Goal: Book appointment/travel/reservation

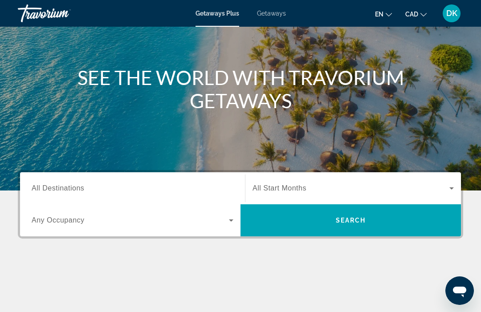
scroll to position [85, 0]
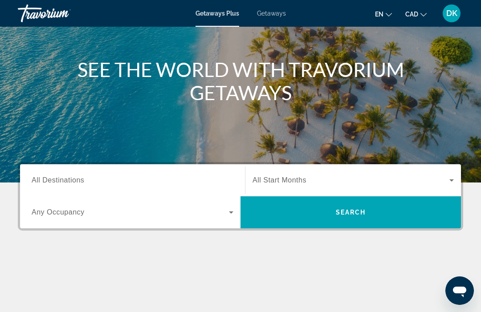
click at [74, 179] on span "All Destinations" at bounding box center [58, 180] width 53 height 8
click at [74, 179] on input "Destination All Destinations" at bounding box center [133, 180] width 202 height 11
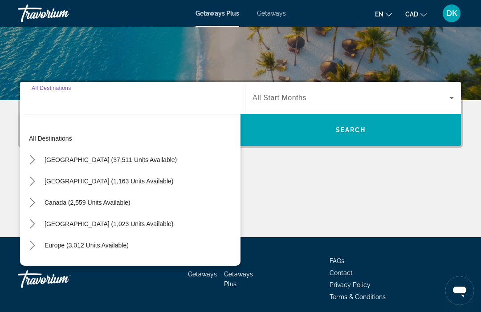
scroll to position [171, 0]
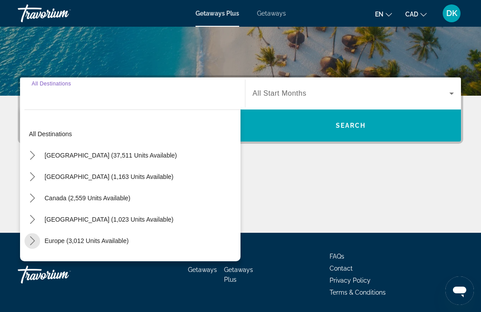
click at [38, 239] on mat-icon "Toggle Europe (3,012 units available) submenu" at bounding box center [32, 241] width 16 height 16
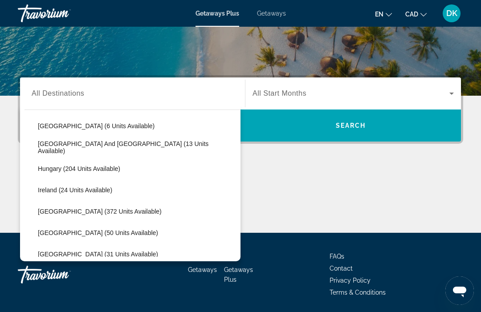
scroll to position [246, 0]
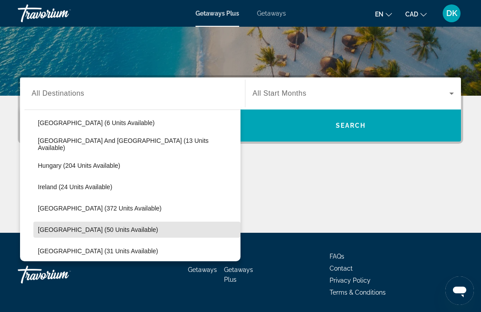
click at [92, 233] on span "Select destination: Portugal (50 units available)" at bounding box center [136, 229] width 207 height 21
type input "**********"
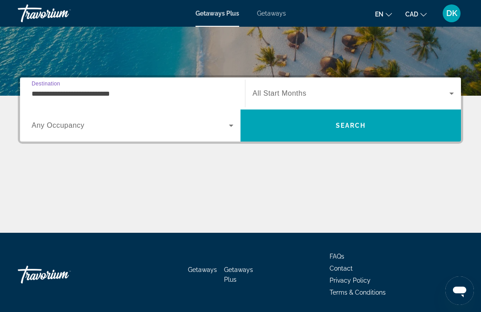
click at [276, 13] on span "Getaways" at bounding box center [271, 13] width 29 height 7
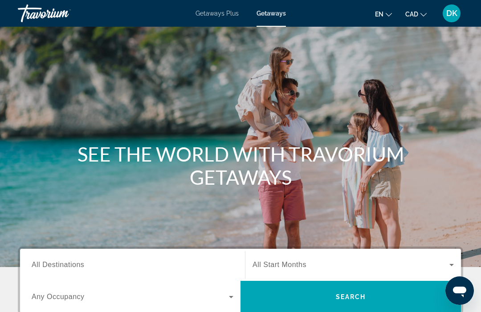
click at [77, 265] on span "All Destinations" at bounding box center [58, 265] width 53 height 8
click at [77, 265] on input "Destination All Destinations" at bounding box center [133, 265] width 202 height 11
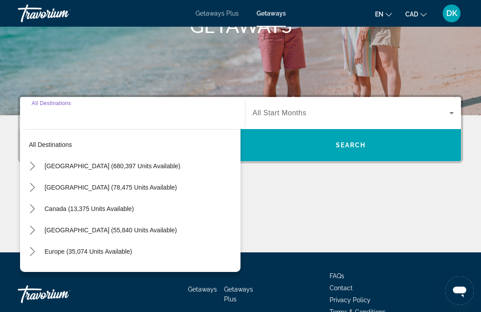
scroll to position [171, 0]
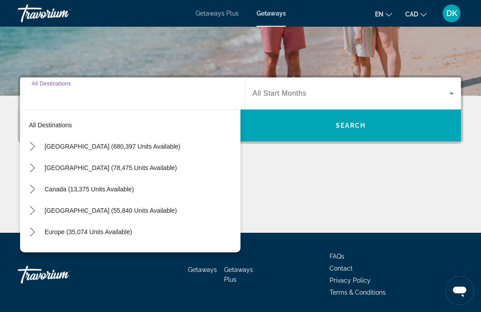
click at [37, 235] on icon "Toggle Europe (35,074 units available) submenu" at bounding box center [32, 231] width 9 height 9
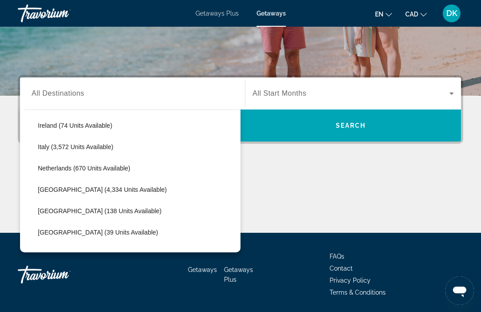
scroll to position [343, 0]
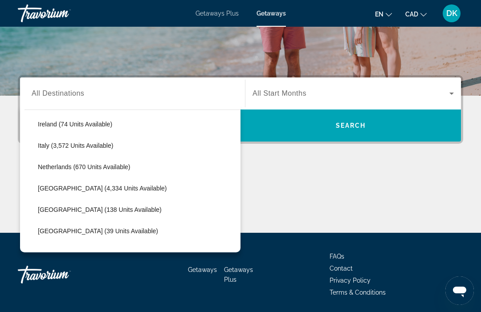
click at [102, 189] on span "[GEOGRAPHIC_DATA] (4,334 units available)" at bounding box center [102, 188] width 129 height 7
type input "**********"
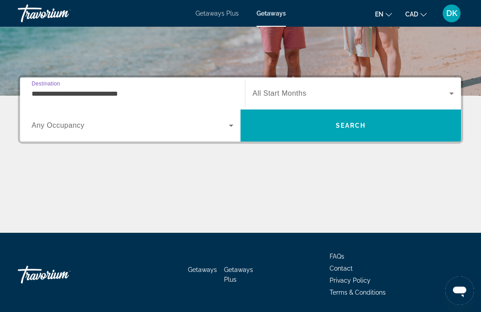
click at [232, 126] on icon "Search widget" at bounding box center [231, 126] width 4 height 2
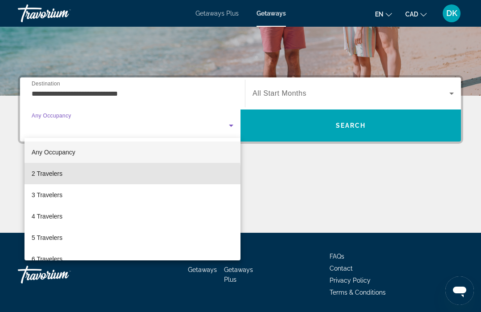
click at [55, 179] on mat-option "2 Travelers" at bounding box center [132, 173] width 216 height 21
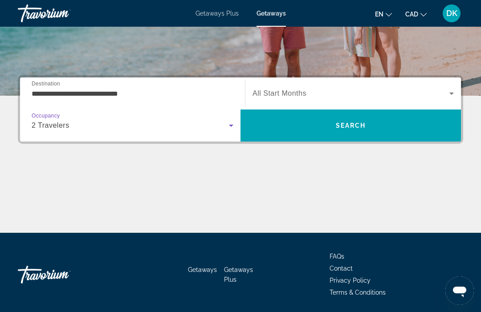
click at [448, 95] on icon "Search widget" at bounding box center [451, 93] width 11 height 11
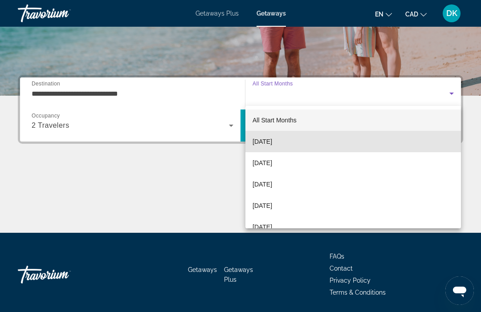
click at [272, 143] on span "[DATE]" at bounding box center [262, 141] width 20 height 11
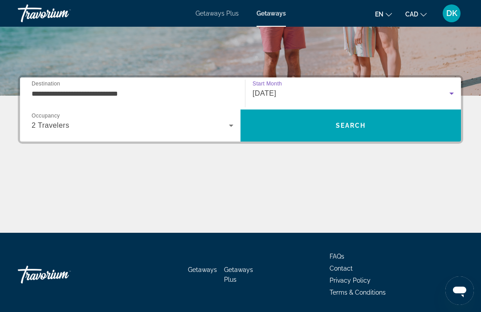
click at [448, 91] on icon "Search widget" at bounding box center [451, 93] width 11 height 11
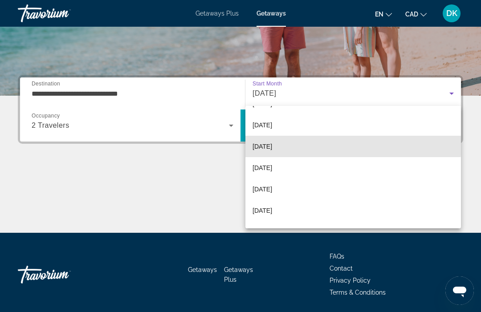
scroll to position [126, 0]
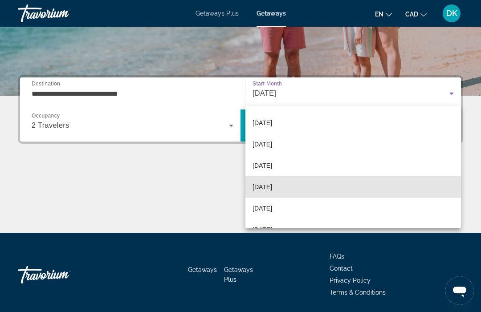
click at [272, 189] on span "[DATE]" at bounding box center [262, 187] width 20 height 11
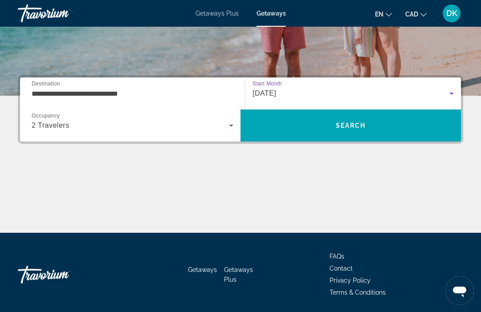
click at [369, 129] on span "Search" at bounding box center [350, 125] width 220 height 21
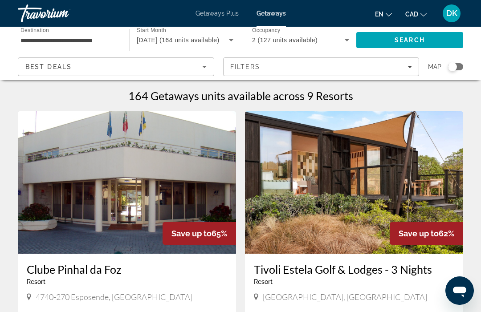
click at [349, 41] on icon "Search widget" at bounding box center [346, 40] width 11 height 11
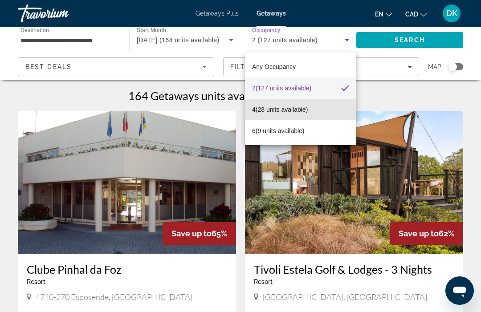
click at [304, 111] on span "4 (28 units available)" at bounding box center [280, 109] width 56 height 11
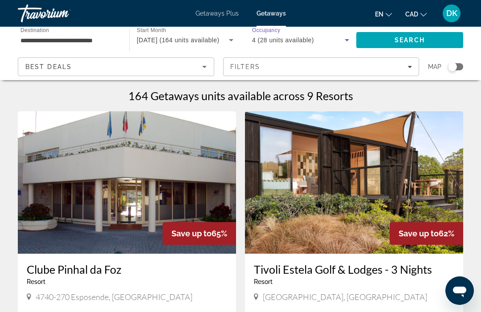
click at [424, 36] on span "Search" at bounding box center [409, 39] width 107 height 21
